Goal: Find specific page/section: Find specific page/section

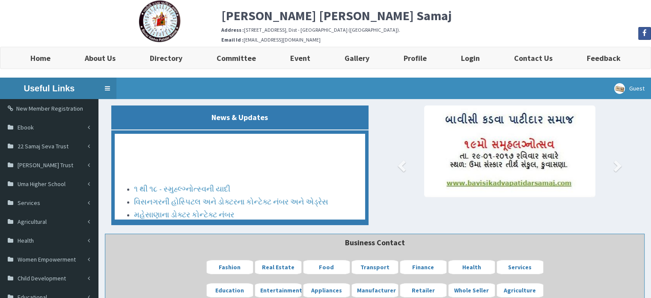
click at [106, 87] on link "Toggle navigation" at bounding box center [107, 87] width 18 height 21
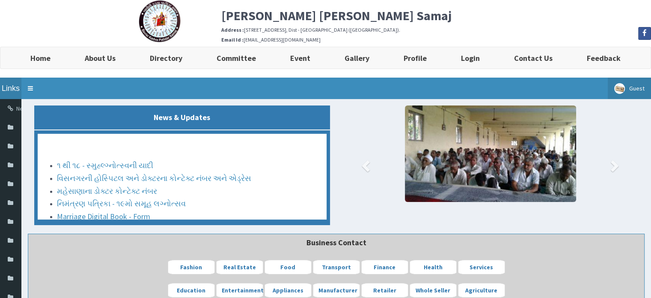
click at [639, 86] on span "Guest" at bounding box center [636, 88] width 15 height 8
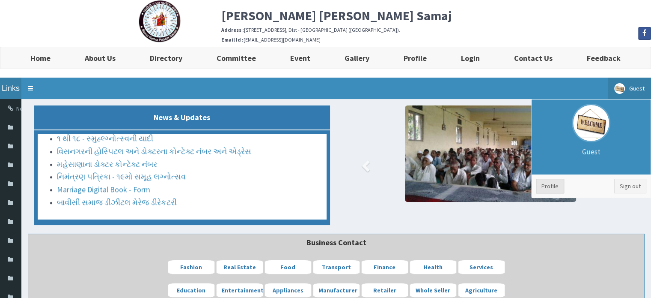
click at [558, 188] on link "Profile" at bounding box center [550, 186] width 28 height 15
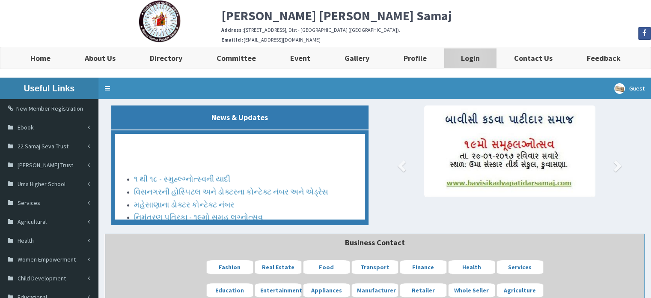
click at [471, 51] on link "Login" at bounding box center [470, 57] width 53 height 21
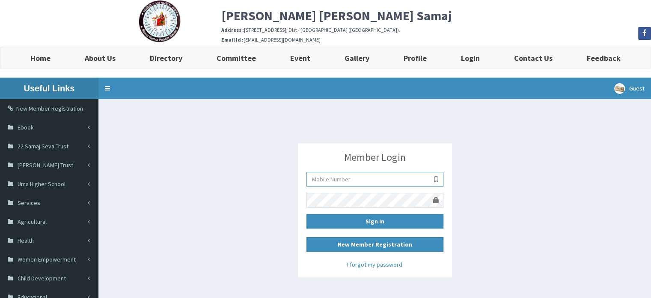
click at [358, 175] on input "username" at bounding box center [375, 179] width 137 height 15
type input "9727676272"
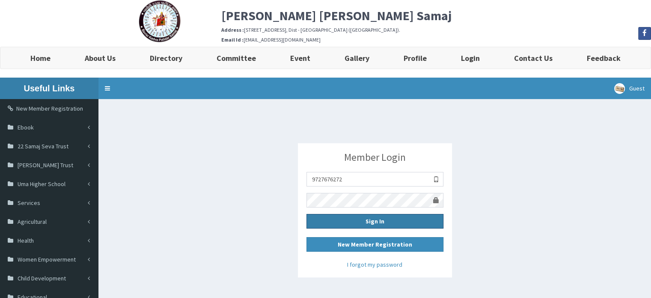
click at [356, 224] on button "Sign In" at bounding box center [375, 221] width 137 height 15
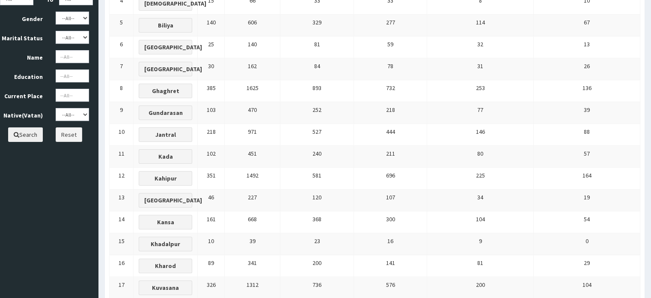
scroll to position [218, 0]
click at [176, 133] on b "Jantral" at bounding box center [165, 135] width 21 height 8
